Goal: Information Seeking & Learning: Compare options

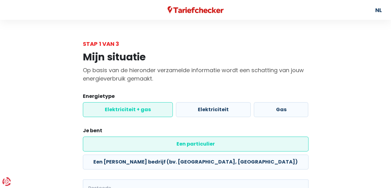
scroll to position [66, 0]
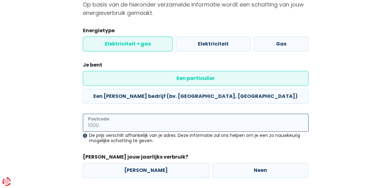
click at [122, 113] on input "Postcode" at bounding box center [196, 122] width 226 height 18
type input "2950"
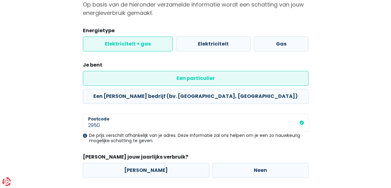
click at [228, 163] on label "Neen" at bounding box center [260, 170] width 96 height 15
click at [228, 163] on input "Neen" at bounding box center [260, 170] width 96 height 15
radio input "true"
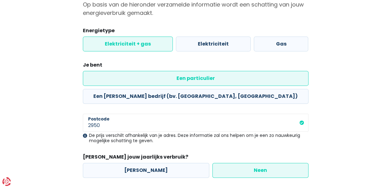
scroll to position [149, 0]
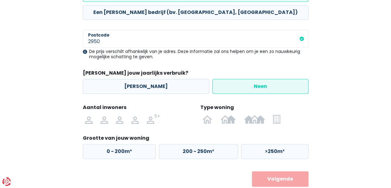
click at [124, 144] on label "0 - 200m²" at bounding box center [119, 151] width 73 height 15
click at [124, 144] on input "0 - 200m²" at bounding box center [119, 151] width 73 height 15
radio input "true"
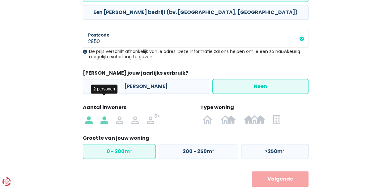
click at [101, 114] on img at bounding box center [103, 119] width 7 height 10
click at [101, 114] on input "radio" at bounding box center [103, 119] width 15 height 10
radio input "true"
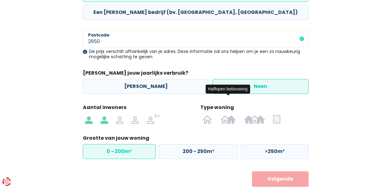
click at [0, 0] on img at bounding box center [0, 0] width 0 height 0
click at [225, 114] on input "radio" at bounding box center [227, 119] width 23 height 10
radio input "true"
radio input "false"
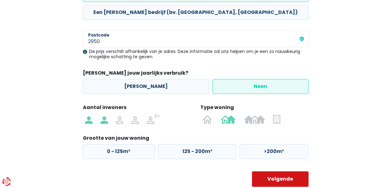
click at [275, 171] on button "Volgende" at bounding box center [280, 178] width 57 height 15
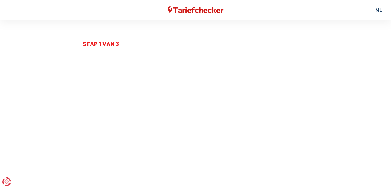
select select
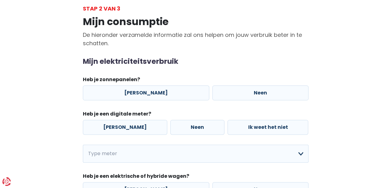
scroll to position [36, 0]
click at [251, 83] on legend "Heb je zonnepanelen?" at bounding box center [196, 80] width 226 height 10
click at [254, 92] on label "Neen" at bounding box center [260, 92] width 96 height 15
click at [254, 92] on input "Neen" at bounding box center [260, 92] width 96 height 15
radio input "true"
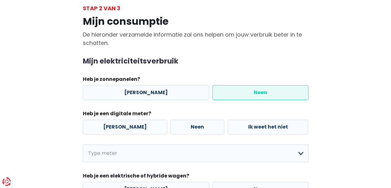
click at [179, 122] on label "Neen" at bounding box center [197, 126] width 54 height 15
click at [179, 122] on input "Neen" at bounding box center [197, 126] width 54 height 15
radio input "true"
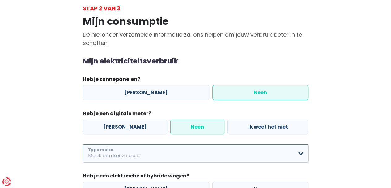
click at [177, 151] on select "Enkelvoudig Tweevoudig Enkelvoudig + uitsluitend nachttarief Tweevoudig + uitsl…" at bounding box center [196, 153] width 226 height 18
select select "day_single_rate"
click at [83, 144] on select "Enkelvoudig Tweevoudig Enkelvoudig + uitsluitend nachttarief Tweevoudig + uitsl…" at bounding box center [196, 153] width 226 height 18
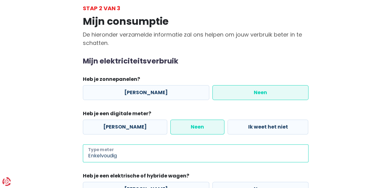
scroll to position [91, 0]
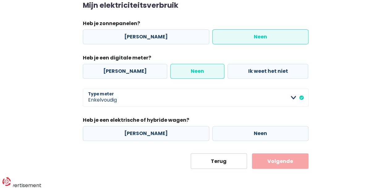
click at [223, 141] on div "Ja Neen" at bounding box center [195, 133] width 229 height 18
click at [238, 132] on label "Neen" at bounding box center [260, 133] width 96 height 15
click at [238, 132] on input "Neen" at bounding box center [260, 133] width 96 height 15
radio input "true"
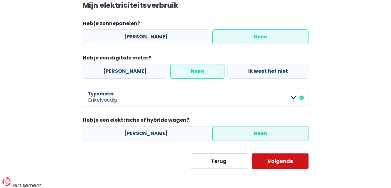
click at [283, 167] on button "Volgende" at bounding box center [280, 160] width 57 height 15
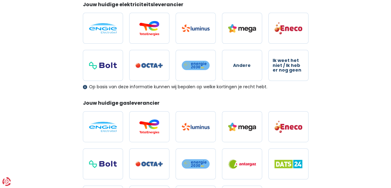
scroll to position [84, 0]
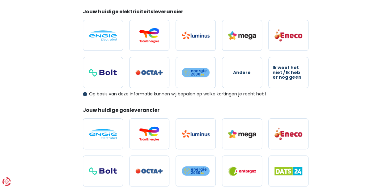
click at [246, 78] on label "Andere" at bounding box center [242, 72] width 40 height 31
click at [246, 78] on input "Andere" at bounding box center [242, 72] width 40 height 31
radio input "true"
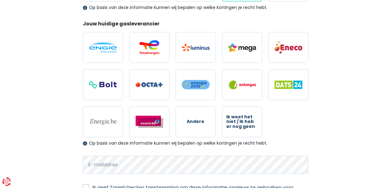
scroll to position [171, 0]
click at [198, 120] on span "Andere" at bounding box center [196, 121] width 18 height 5
click at [198, 120] on input "Andere" at bounding box center [196, 121] width 40 height 31
radio input "true"
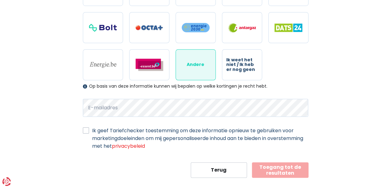
scroll to position [228, 0]
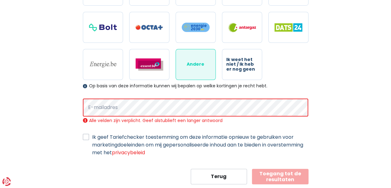
click at [56, 128] on div "Mijn persoonlijke gegevens Deze informatie zal worden gebruikt om alle aanbiedi…" at bounding box center [195, 2] width 352 height 364
click at [92, 134] on label "Ik geef Tariefchecker toestemming om deze informatie opnieuw te gebruiken voor …" at bounding box center [200, 144] width 216 height 23
click at [83, 134] on input "Ik geef Tariefchecker toestemming om deze informatie opnieuw te gebruiken voor …" at bounding box center [86, 136] width 6 height 6
click at [92, 134] on label "Ik geef Tariefchecker toestemming om deze informatie opnieuw te gebruiken voor …" at bounding box center [200, 144] width 216 height 23
click at [83, 134] on input "Ik geef Tariefchecker toestemming om deze informatie opnieuw te gebruiken voor …" at bounding box center [86, 136] width 6 height 6
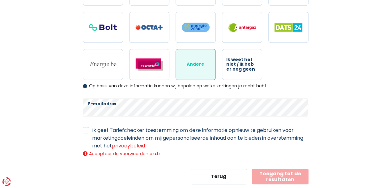
click at [92, 131] on label "Ik geef Tariefchecker toestemming om deze informatie opnieuw te gebruiken voor …" at bounding box center [200, 137] width 216 height 23
click at [83, 131] on input "Ik geef Tariefchecker toestemming om deze informatie opnieuw te gebruiken voor …" at bounding box center [86, 129] width 6 height 6
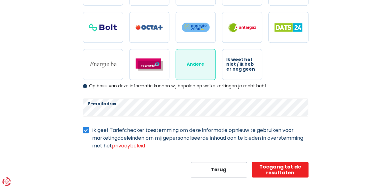
click at [92, 132] on label "Ik geef Tariefchecker toestemming om deze informatie opnieuw te gebruiken voor …" at bounding box center [200, 137] width 216 height 23
click at [87, 132] on input "Ik geef Tariefchecker toestemming om deze informatie opnieuw te gebruiken voor …" at bounding box center [86, 129] width 6 height 6
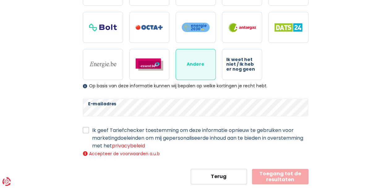
click at [92, 128] on label "Ik geef Tariefchecker toestemming om deze informatie opnieuw te gebruiken voor …" at bounding box center [200, 137] width 216 height 23
click at [85, 128] on input "Ik geef Tariefchecker toestemming om deze informatie opnieuw te gebruiken voor …" at bounding box center [86, 129] width 6 height 6
checkbox input "true"
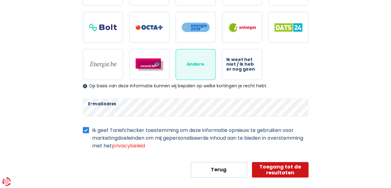
click at [265, 167] on button "Toegang tot de resultaten" at bounding box center [280, 169] width 57 height 15
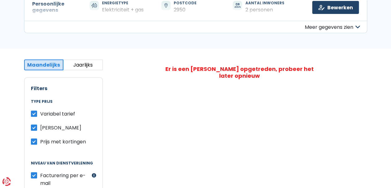
scroll to position [72, 0]
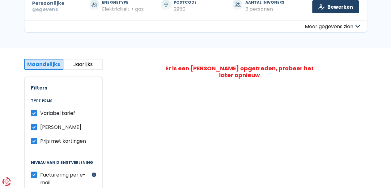
click at [54, 126] on span "[PERSON_NAME]" at bounding box center [60, 126] width 41 height 7
click at [37, 126] on input "[PERSON_NAME]" at bounding box center [34, 126] width 6 height 6
checkbox input "false"
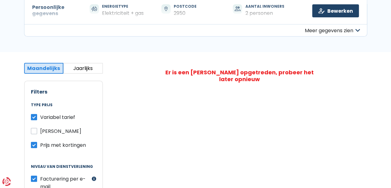
scroll to position [0, 0]
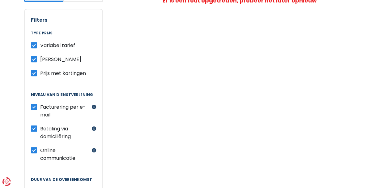
scroll to position [39, 0]
